Goal: Navigation & Orientation: Find specific page/section

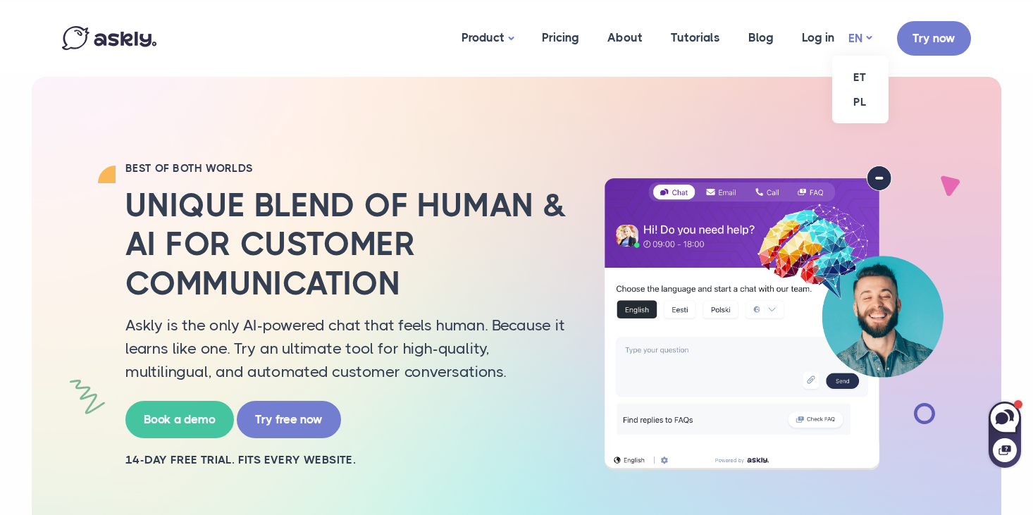
click at [864, 38] on link "EN" at bounding box center [859, 38] width 23 height 20
click at [863, 74] on link "ET" at bounding box center [860, 77] width 56 height 25
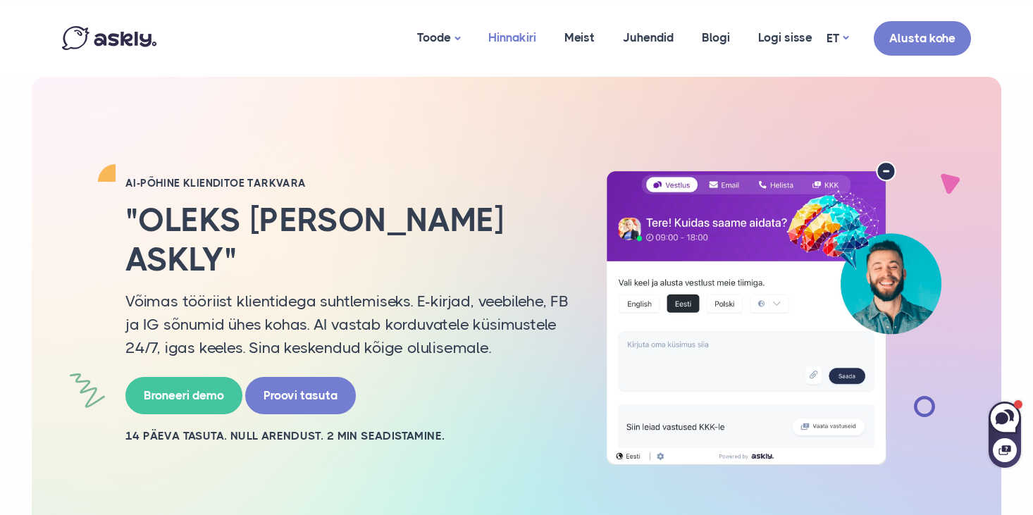
click at [519, 35] on link "Hinnakiri" at bounding box center [512, 38] width 76 height 68
